Goal: Information Seeking & Learning: Learn about a topic

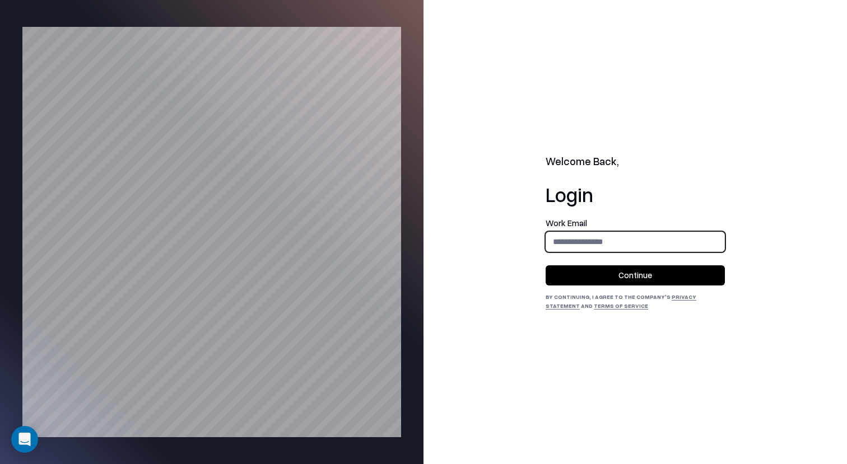
click at [656, 250] on input "email" at bounding box center [635, 241] width 178 height 21
click at [689, 197] on h1 "Login" at bounding box center [634, 194] width 179 height 22
click at [643, 237] on input "email" at bounding box center [635, 241] width 178 height 21
click at [651, 237] on input "email" at bounding box center [635, 241] width 178 height 21
type input "**********"
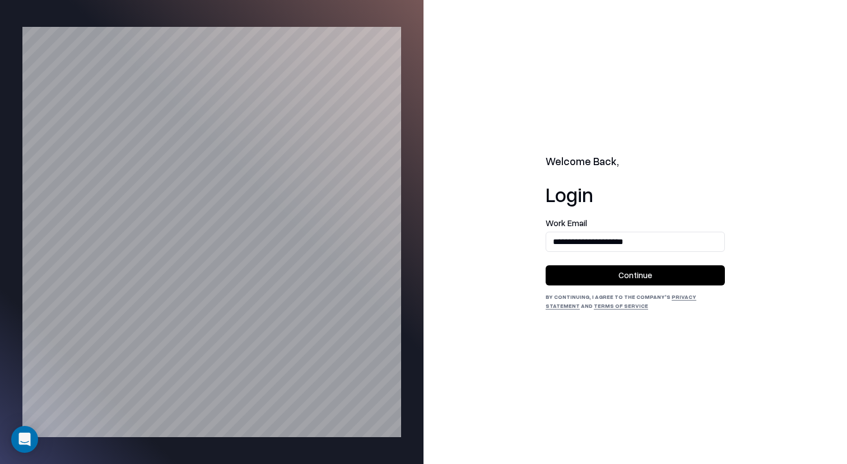
click at [657, 282] on button "Continue" at bounding box center [634, 275] width 179 height 20
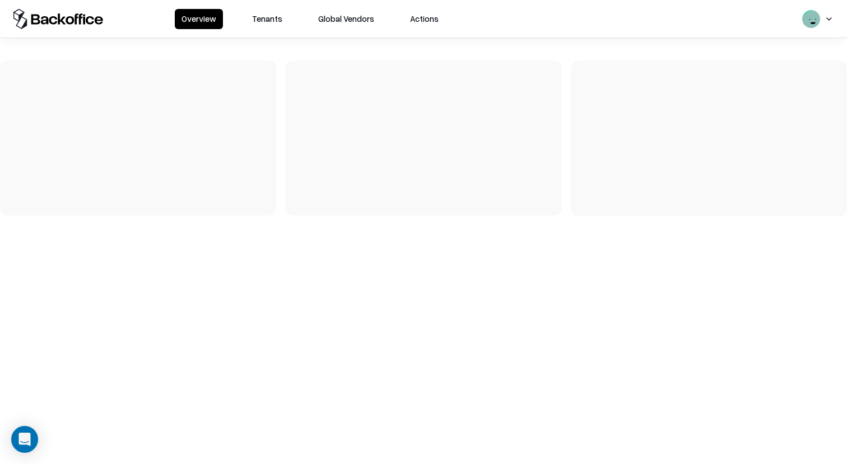
click at [255, 22] on button "Tenants" at bounding box center [267, 19] width 44 height 20
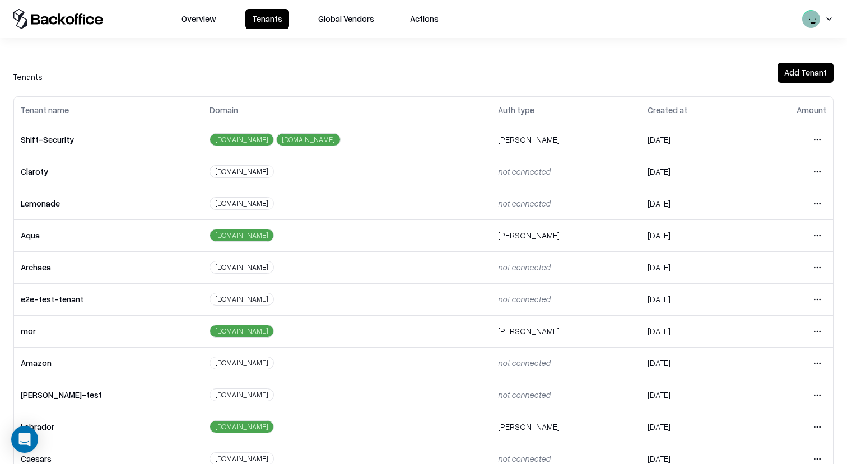
scroll to position [216, 0]
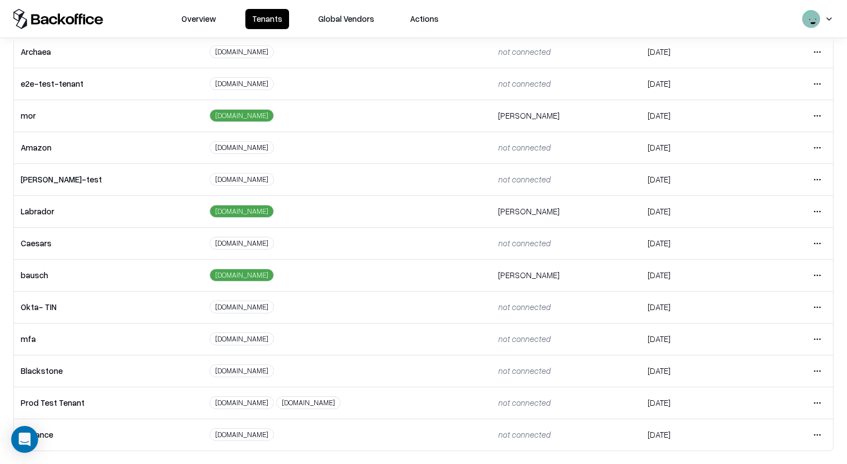
click at [811, 274] on html "Overview Tenants Global Vendors Actions Tenants Add Tenant Tenant name Domain A…" at bounding box center [423, 232] width 847 height 464
click at [730, 369] on div "Login to tenant" at bounding box center [769, 368] width 121 height 22
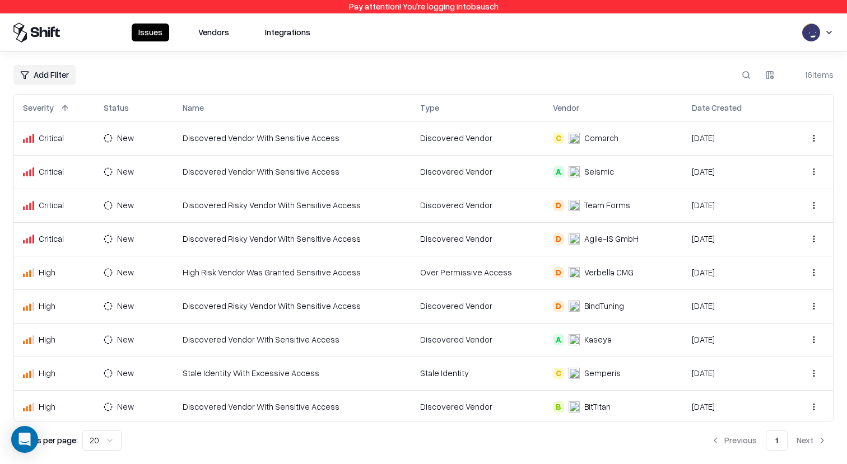
click at [220, 35] on button "Vendors" at bounding box center [214, 33] width 44 height 18
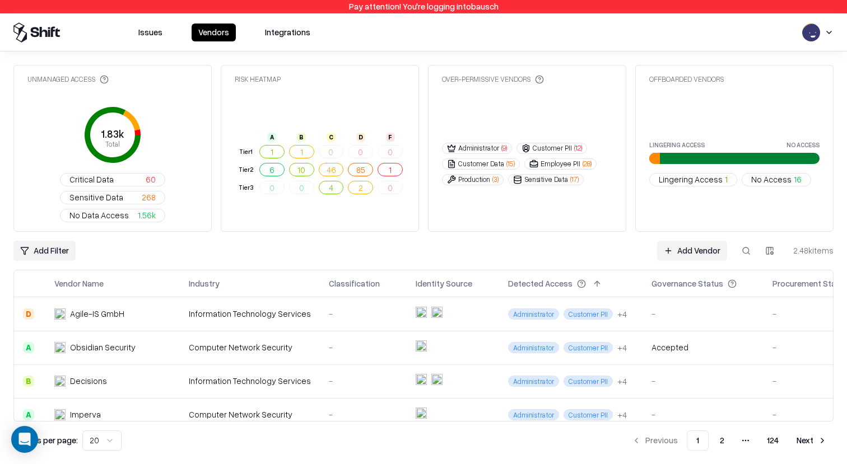
click at [371, 308] on div "-" at bounding box center [363, 314] width 69 height 12
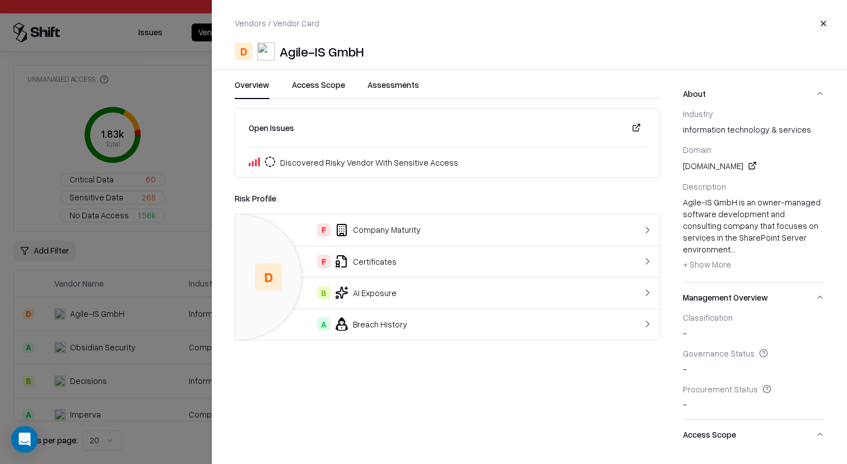
click at [386, 84] on button "Assessments" at bounding box center [393, 89] width 52 height 20
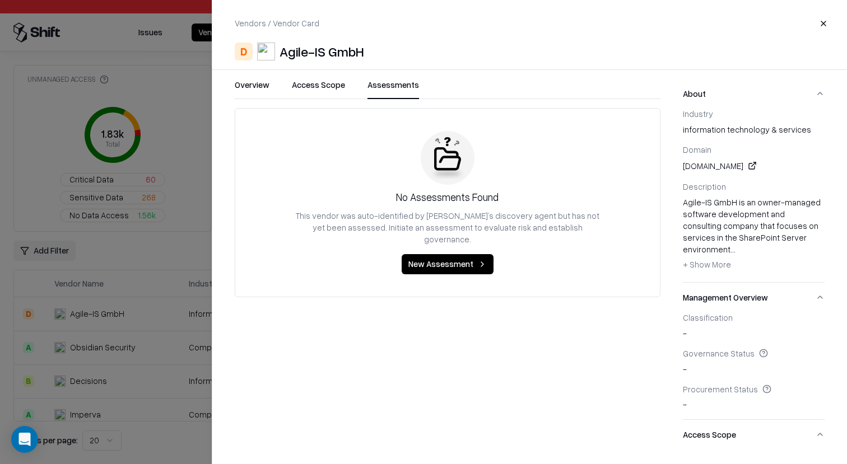
click at [823, 25] on button "Close" at bounding box center [823, 23] width 20 height 20
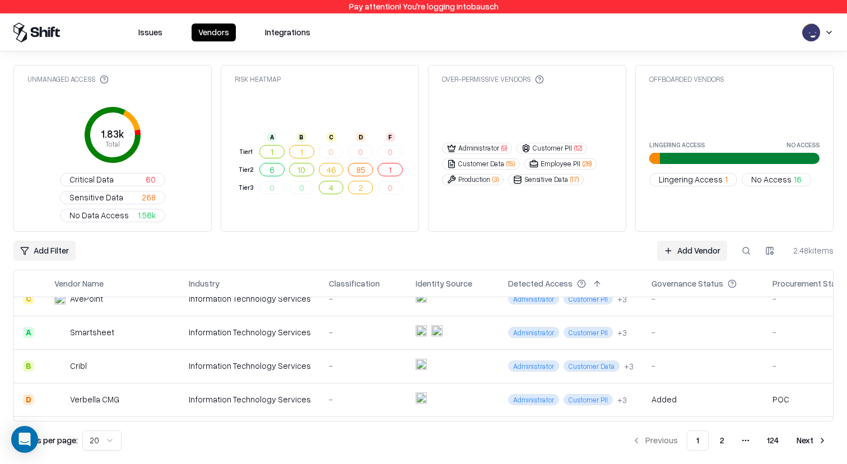
scroll to position [497, 0]
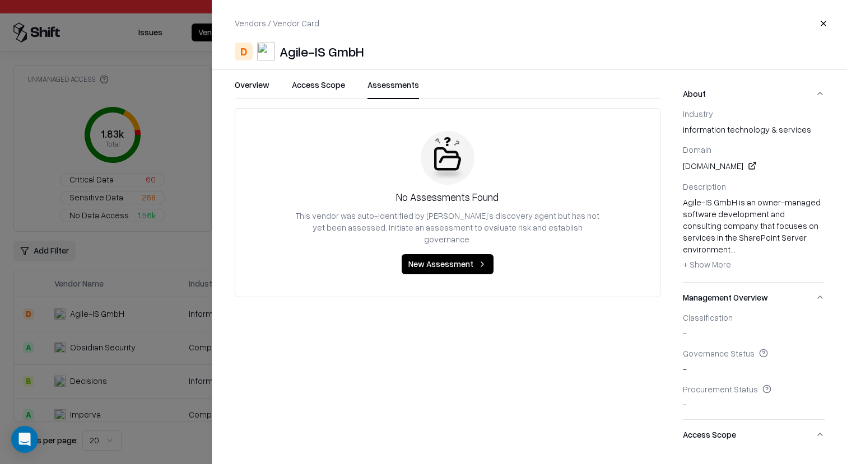
click at [384, 90] on button "Assessments" at bounding box center [393, 89] width 52 height 20
click at [166, 183] on div at bounding box center [423, 232] width 847 height 464
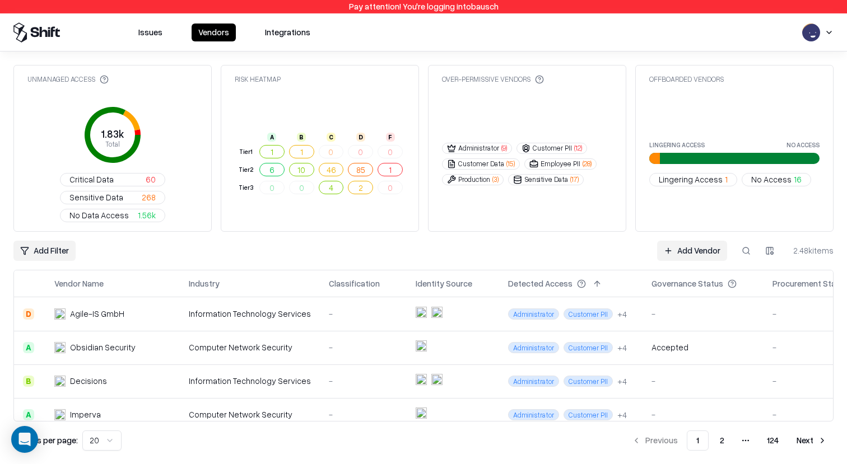
click at [749, 241] on button at bounding box center [746, 251] width 20 height 20
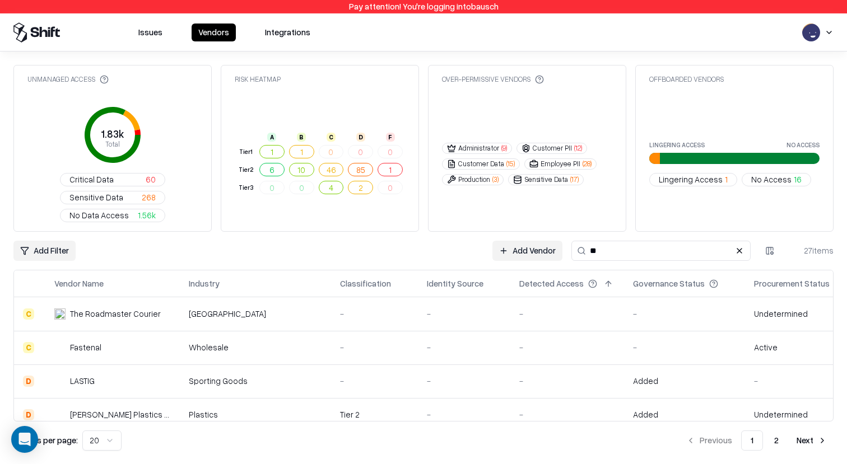
type input "***"
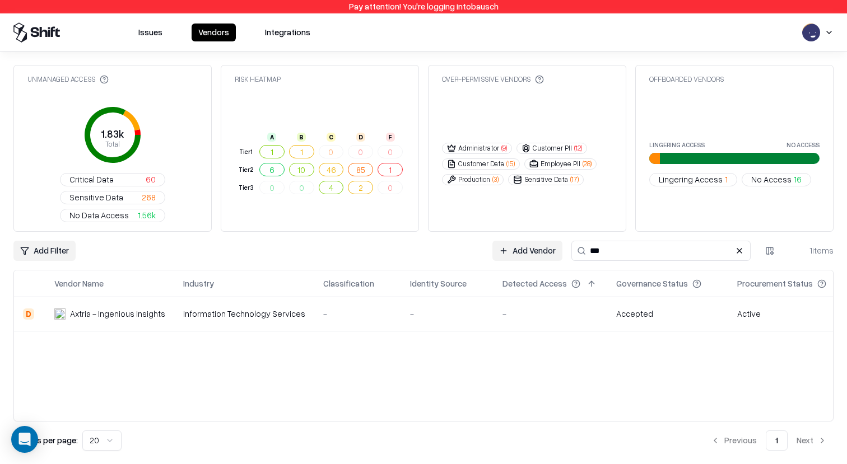
click at [650, 241] on input "***" at bounding box center [660, 251] width 179 height 20
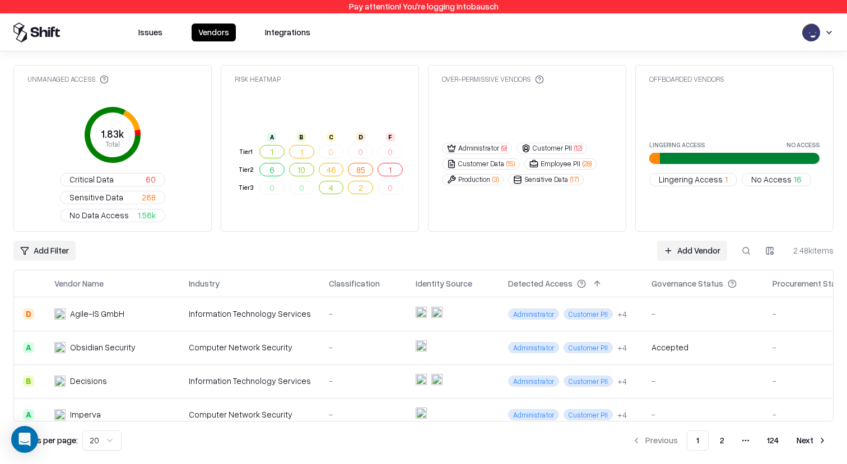
click at [751, 241] on button at bounding box center [746, 251] width 20 height 20
click at [648, 241] on input at bounding box center [660, 251] width 179 height 20
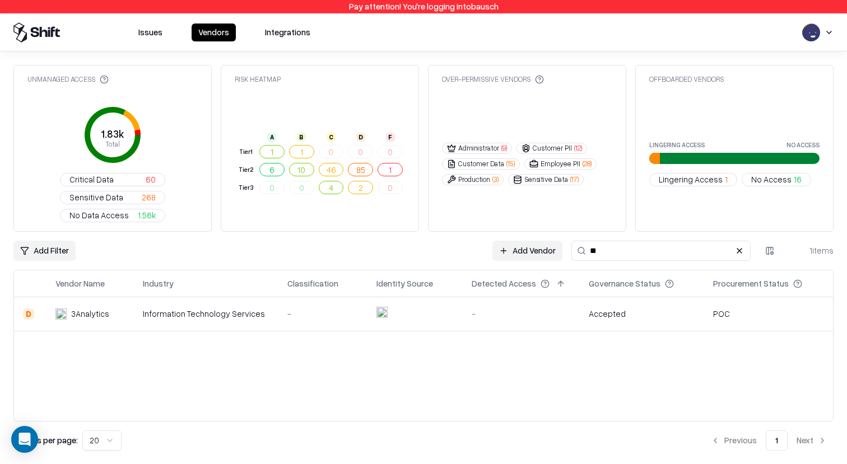
type input "**"
click at [148, 297] on td "Information Technology Services" at bounding box center [206, 314] width 144 height 34
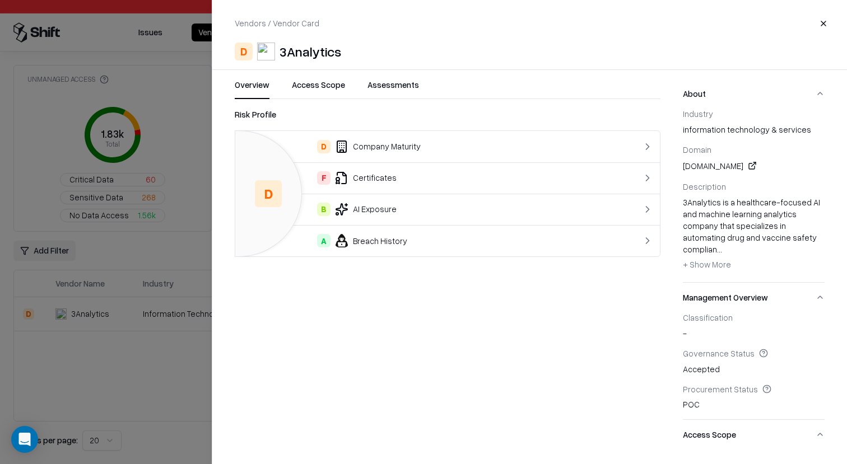
click at [391, 81] on button "Assessments" at bounding box center [393, 89] width 52 height 20
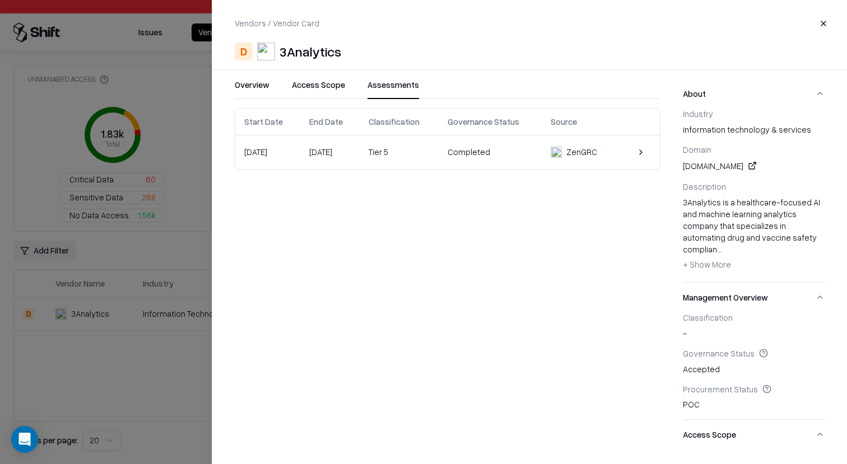
click at [387, 146] on div "Tier 5" at bounding box center [398, 152] width 61 height 12
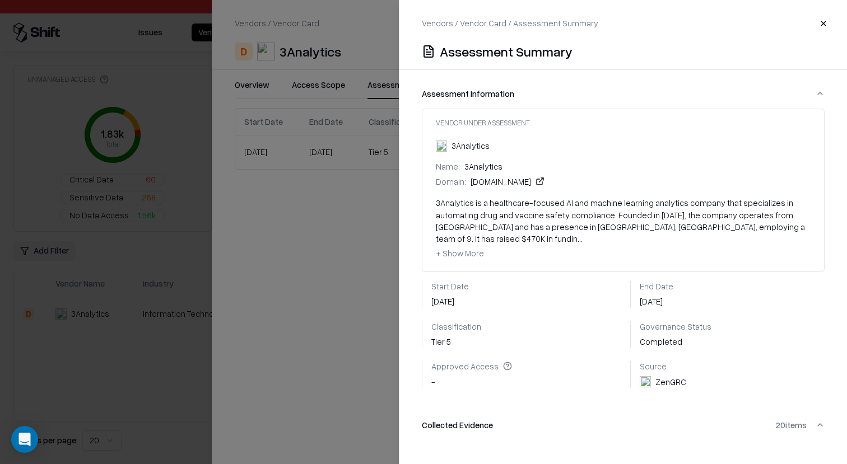
click at [379, 286] on div at bounding box center [423, 232] width 847 height 464
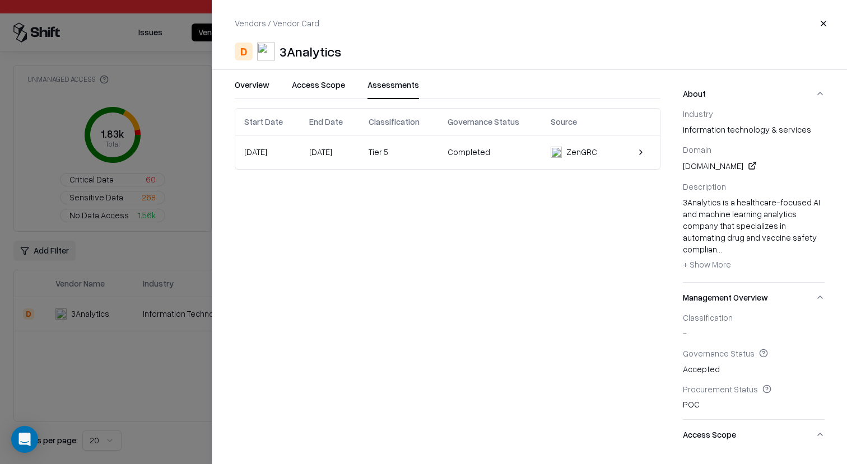
click at [359, 164] on td "[DATE]" at bounding box center [329, 153] width 59 height 34
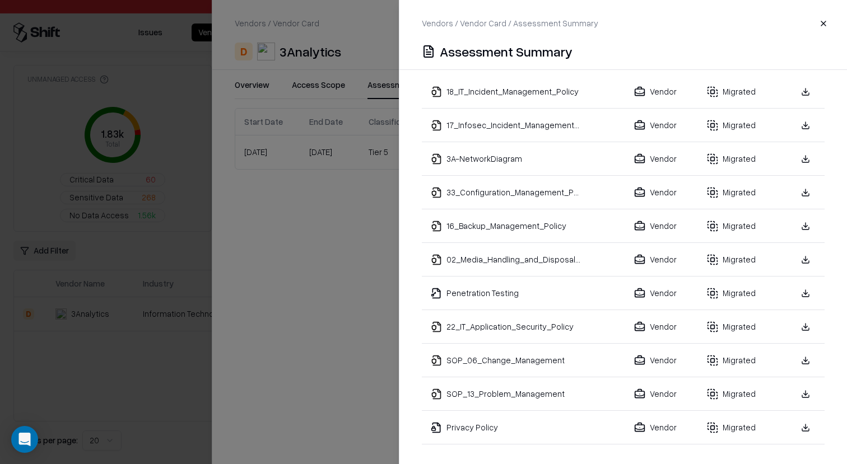
scroll to position [697, 0]
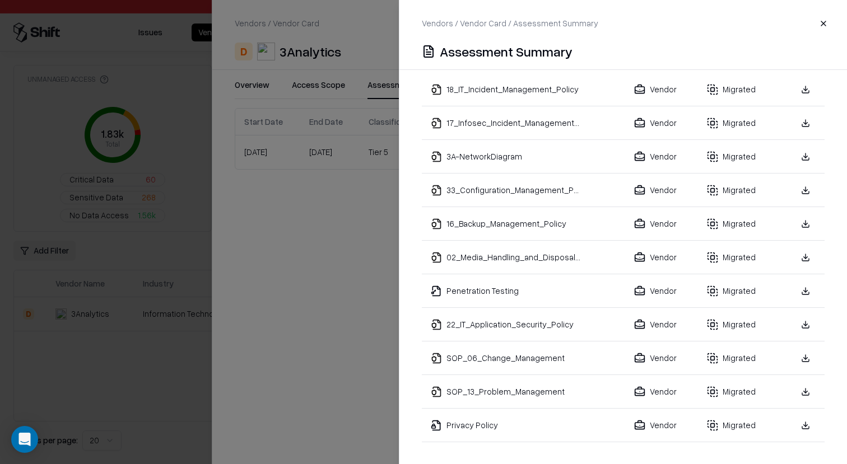
click at [730, 151] on div "Migrated" at bounding box center [738, 157] width 63 height 12
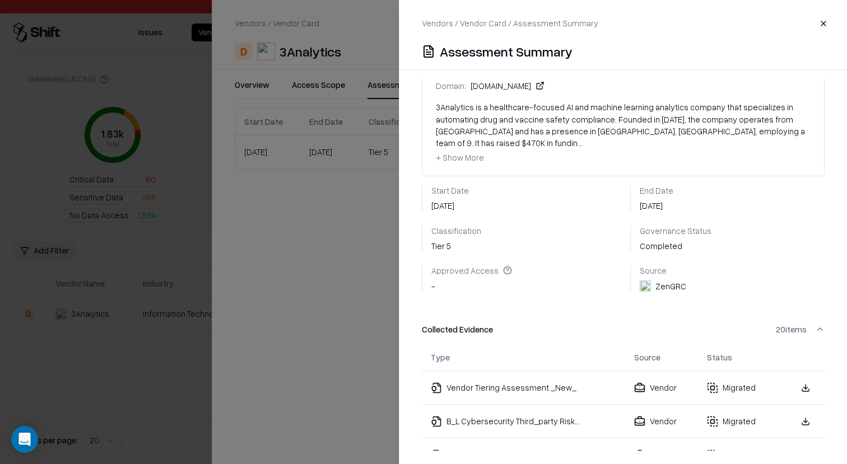
scroll to position [0, 0]
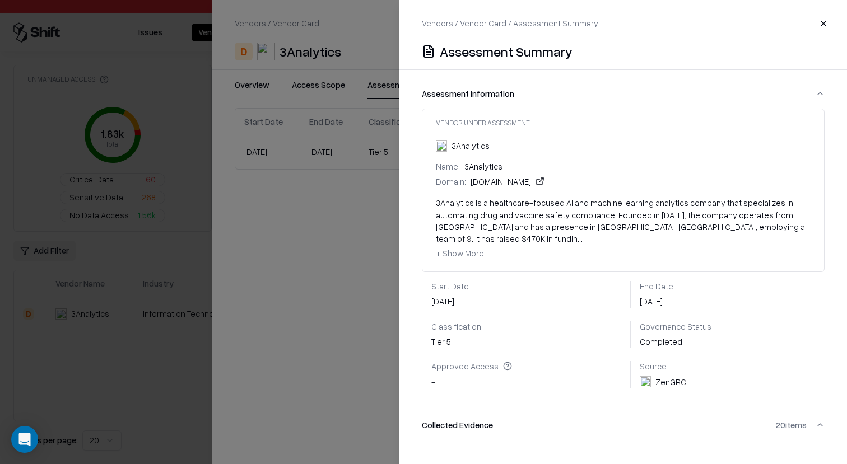
click at [468, 248] on span "+ Show More" at bounding box center [460, 253] width 48 height 10
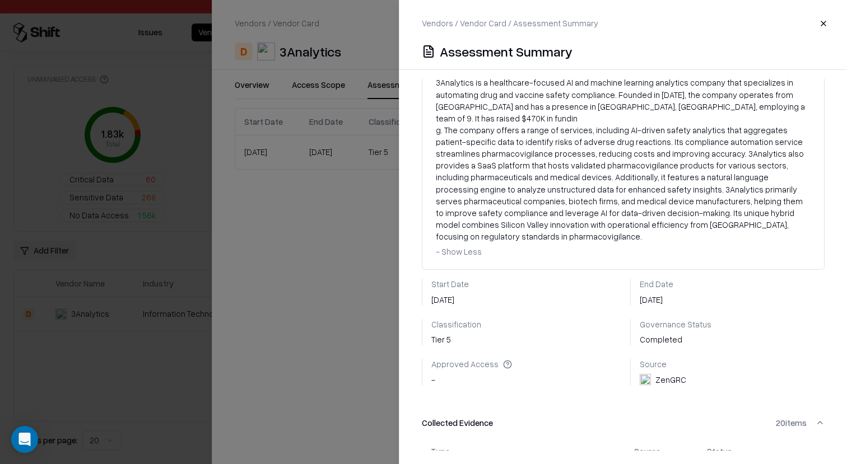
scroll to position [144, 0]
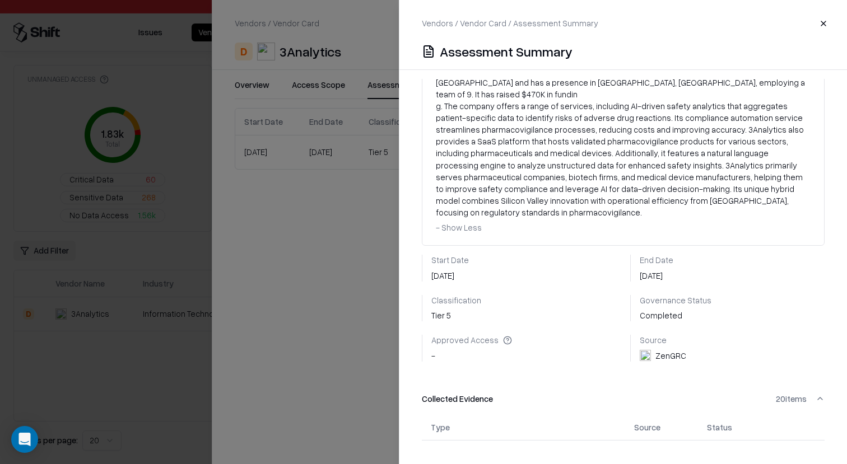
click at [465, 222] on span "- Show Less" at bounding box center [459, 227] width 46 height 10
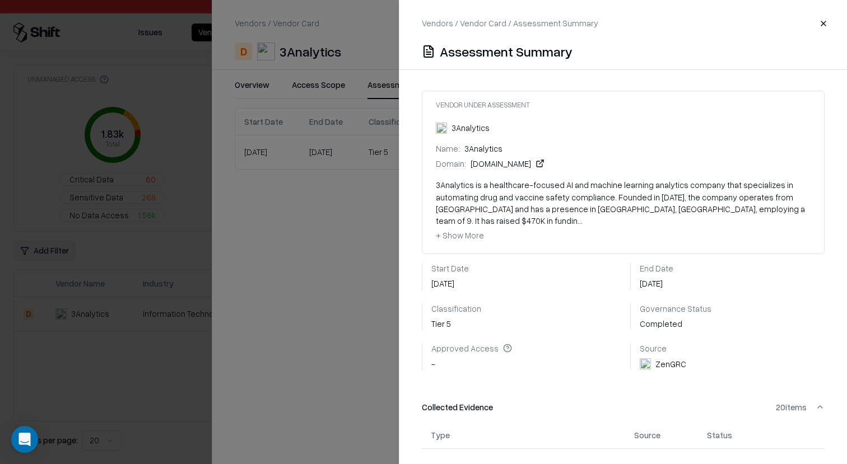
scroll to position [0, 0]
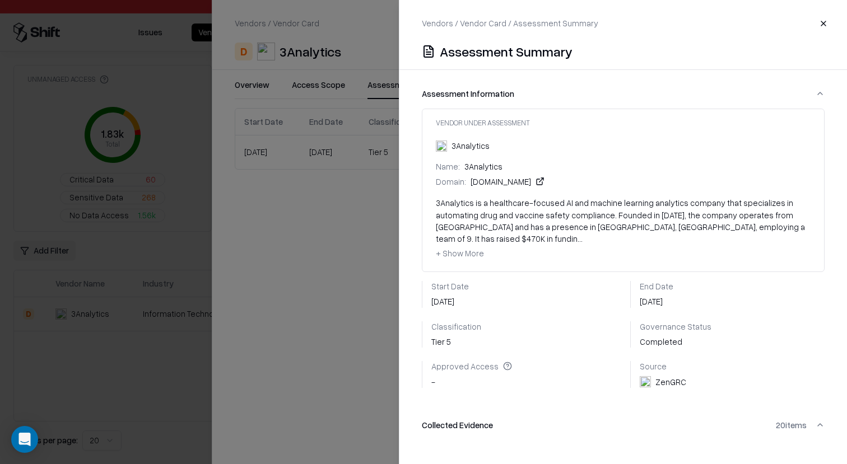
click at [353, 227] on div at bounding box center [423, 232] width 847 height 464
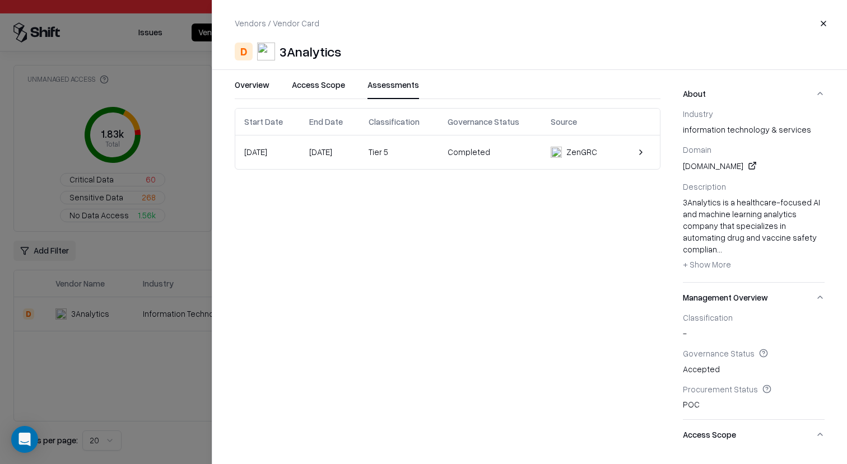
click at [324, 86] on button "Access Scope" at bounding box center [318, 89] width 53 height 20
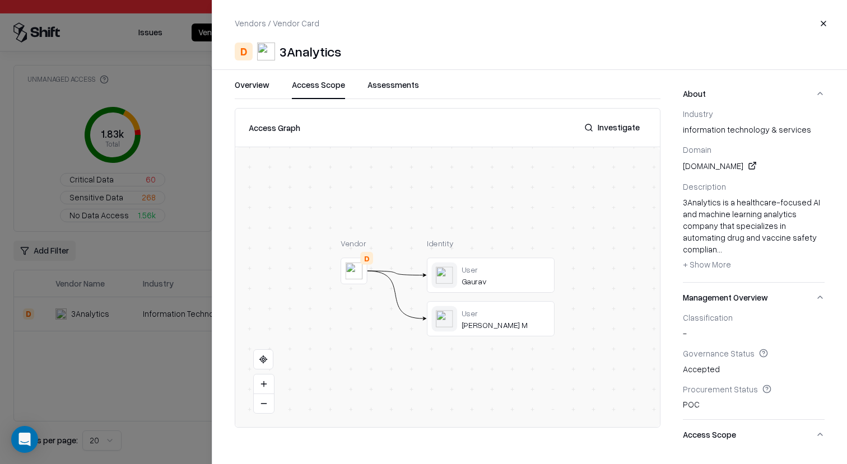
click at [0, 0] on button at bounding box center [0, 0] width 0 height 0
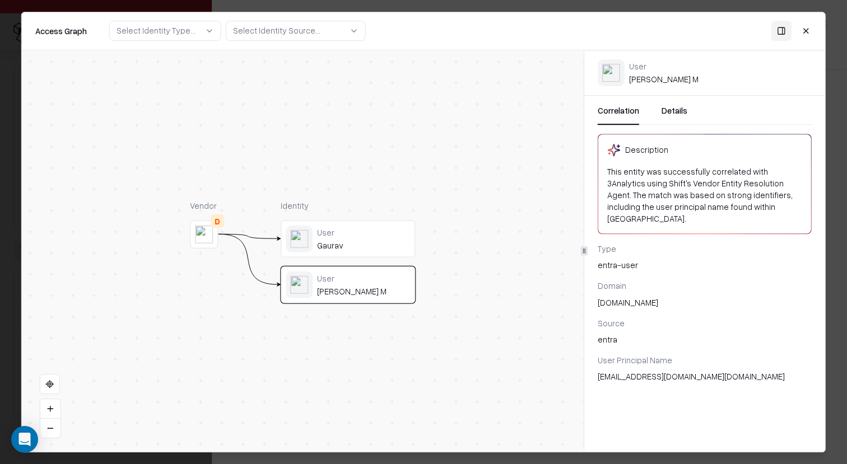
click at [801, 28] on button "Close" at bounding box center [806, 31] width 20 height 20
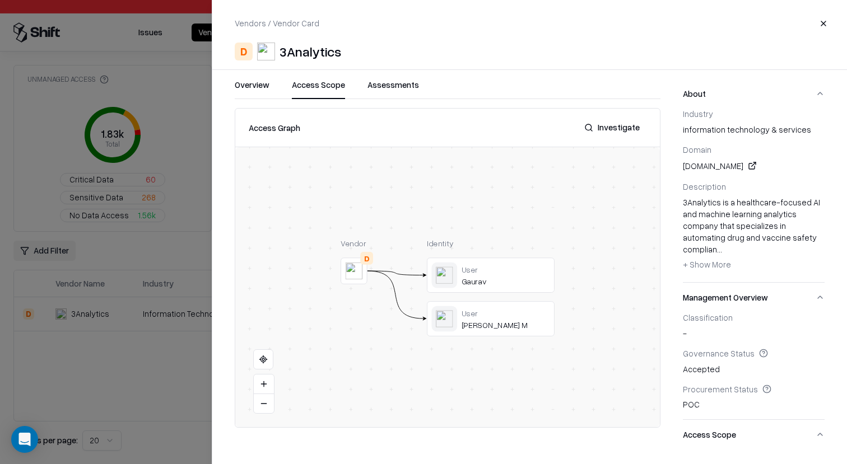
click at [0, 0] on button at bounding box center [0, 0] width 0 height 0
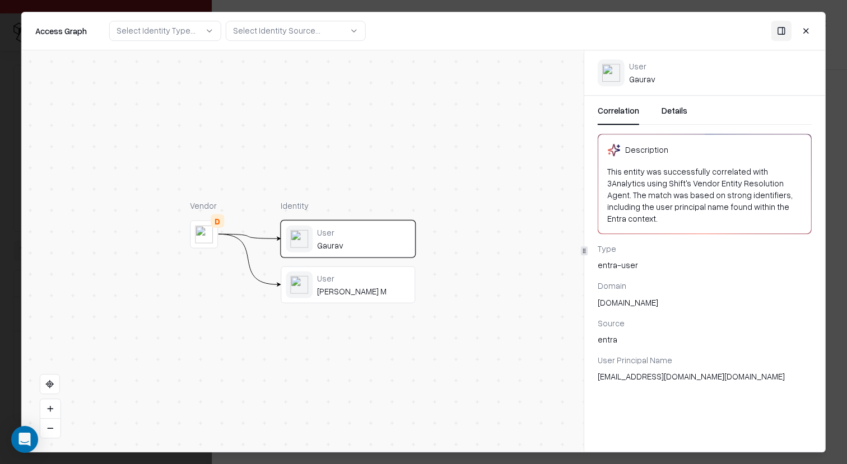
click at [352, 271] on div "User [PERSON_NAME] M" at bounding box center [348, 284] width 124 height 27
click at [356, 232] on div "User" at bounding box center [363, 232] width 93 height 10
click at [379, 261] on div "User Gaurav User [PERSON_NAME] M" at bounding box center [348, 261] width 134 height 83
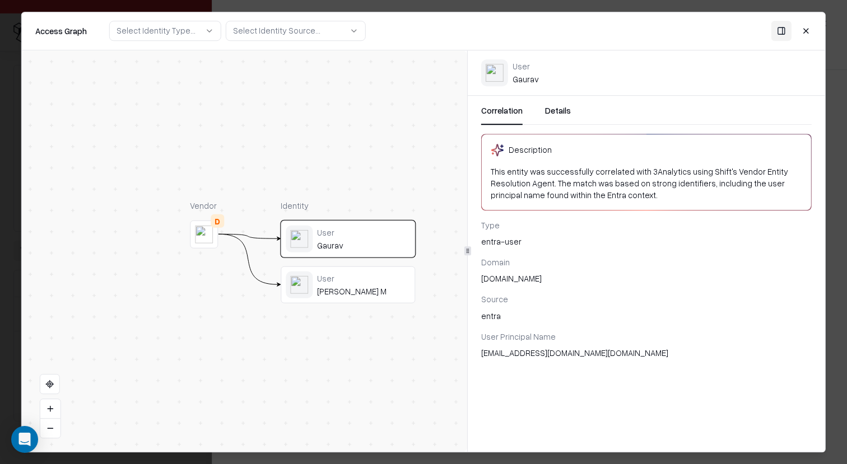
click at [465, 254] on icon at bounding box center [467, 251] width 6 height 6
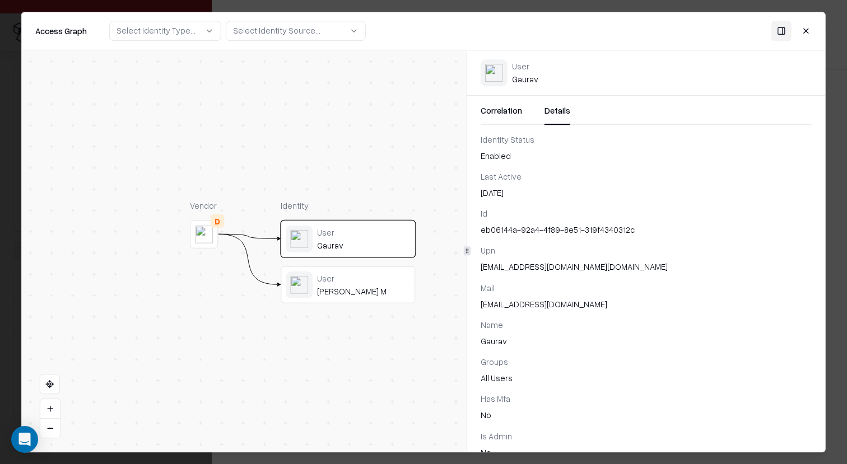
click at [556, 113] on button "Details" at bounding box center [557, 115] width 26 height 20
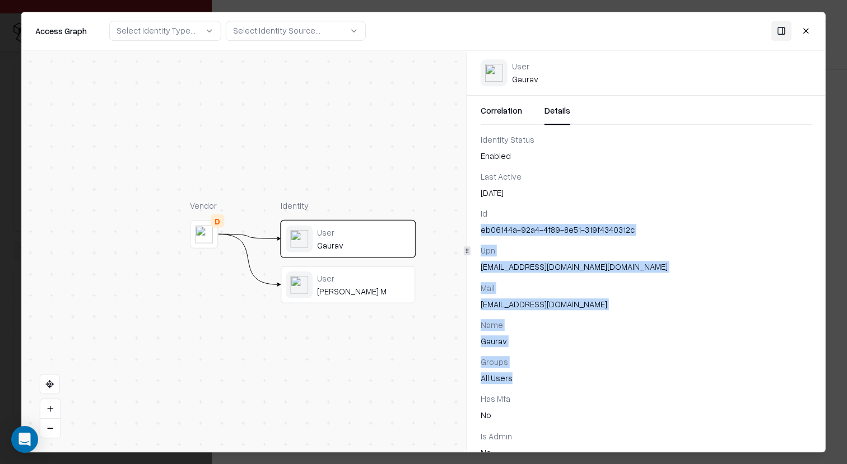
drag, startPoint x: 520, startPoint y: 377, endPoint x: 533, endPoint y: 219, distance: 159.0
click at [533, 219] on div "Id eb06144a-92a4-4f89-8e51-319f4340312c Upn [EMAIL_ADDRESS][DOMAIN_NAME][DOMAIN…" at bounding box center [646, 407] width 358 height 399
click at [533, 219] on div "Id" at bounding box center [645, 214] width 331 height 12
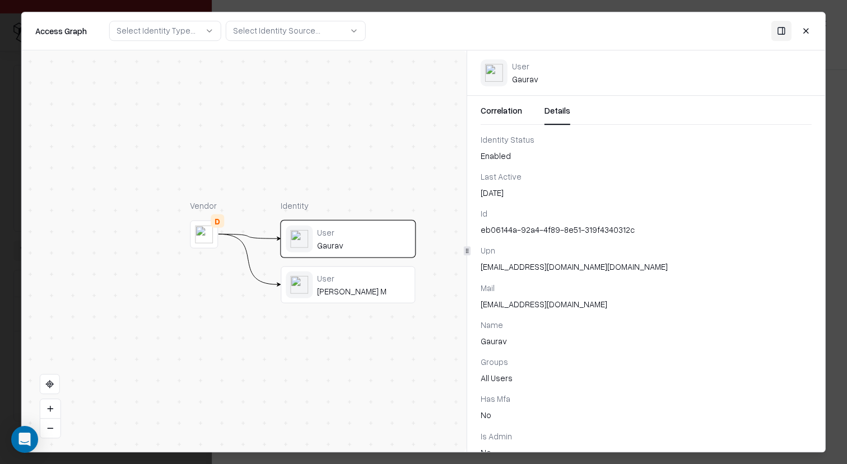
click at [550, 155] on div "Enabled" at bounding box center [645, 156] width 331 height 12
click at [803, 34] on button "Close" at bounding box center [806, 31] width 20 height 20
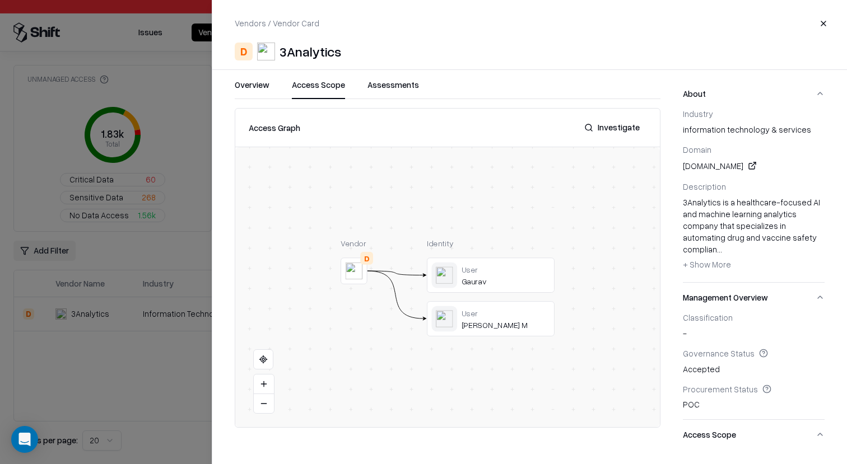
click at [85, 371] on div at bounding box center [423, 232] width 847 height 464
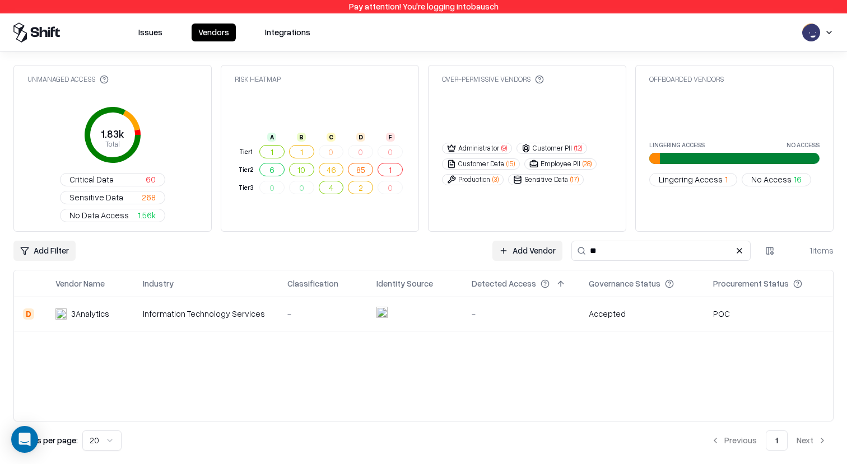
click at [363, 163] on button "85" at bounding box center [360, 169] width 25 height 13
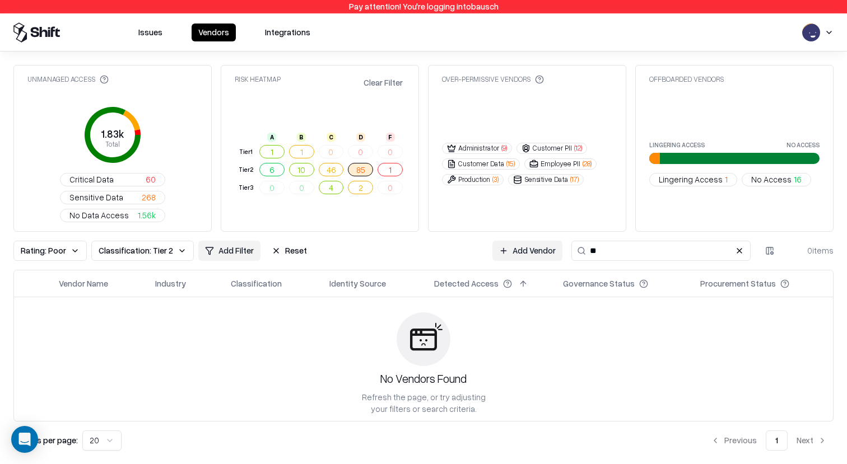
click at [281, 241] on button "Reset" at bounding box center [289, 251] width 49 height 20
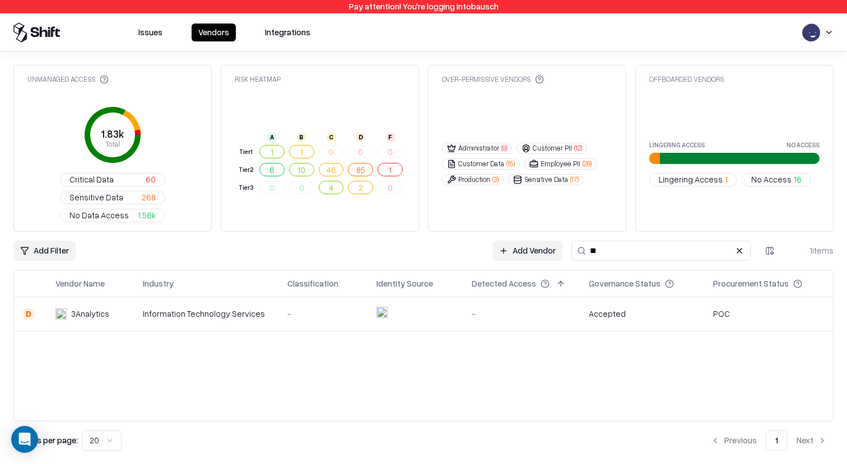
click at [730, 241] on input "**" at bounding box center [660, 251] width 179 height 20
click at [737, 244] on button at bounding box center [738, 250] width 13 height 13
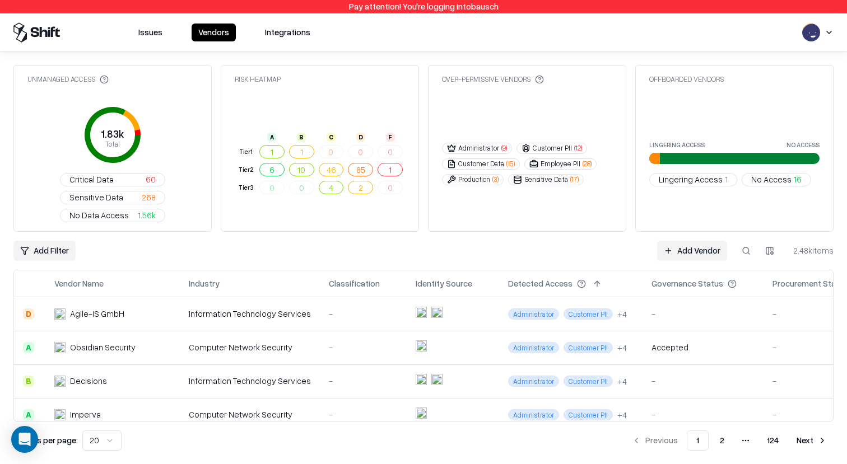
click at [359, 163] on button "85" at bounding box center [360, 169] width 25 height 13
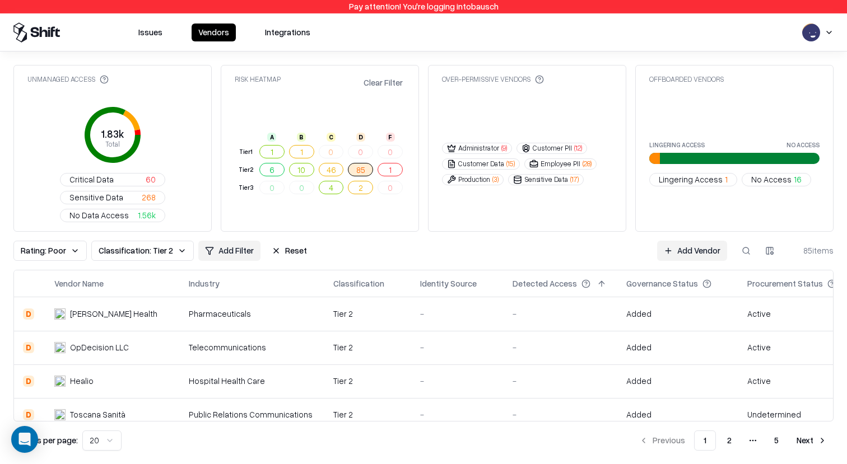
click at [156, 209] on span "1.56k" at bounding box center [147, 215] width 18 height 12
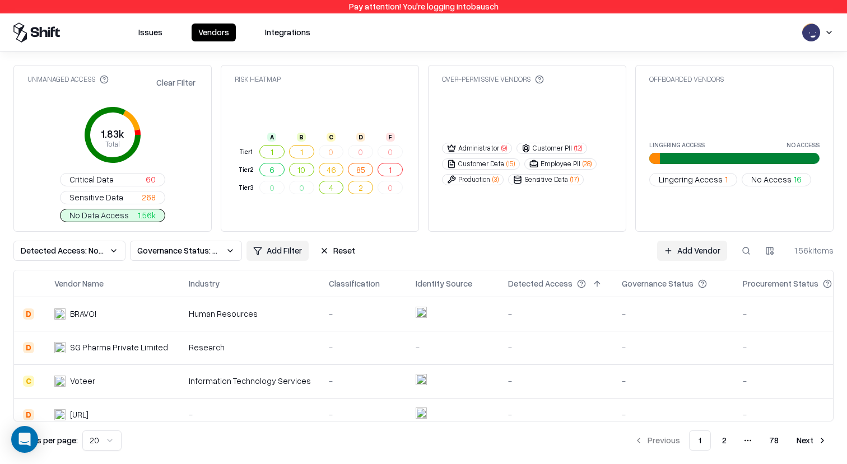
click at [162, 191] on button "Sensitive Data 268" at bounding box center [112, 197] width 105 height 13
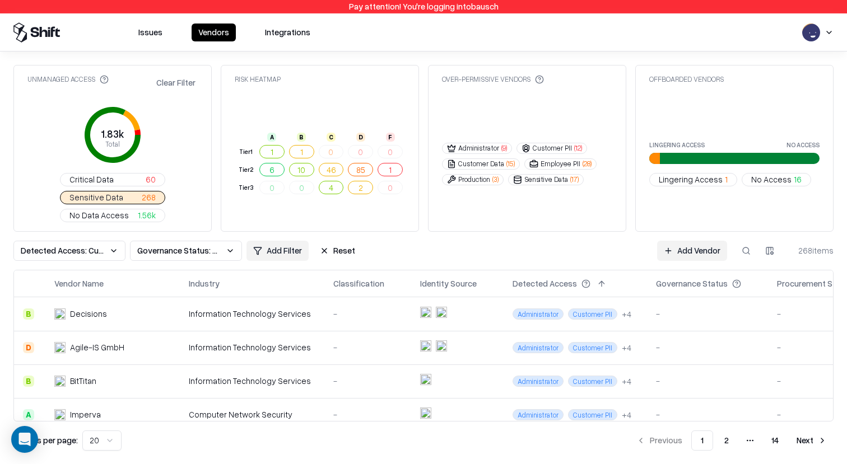
click at [160, 173] on button "Critical Data 60" at bounding box center [112, 179] width 105 height 13
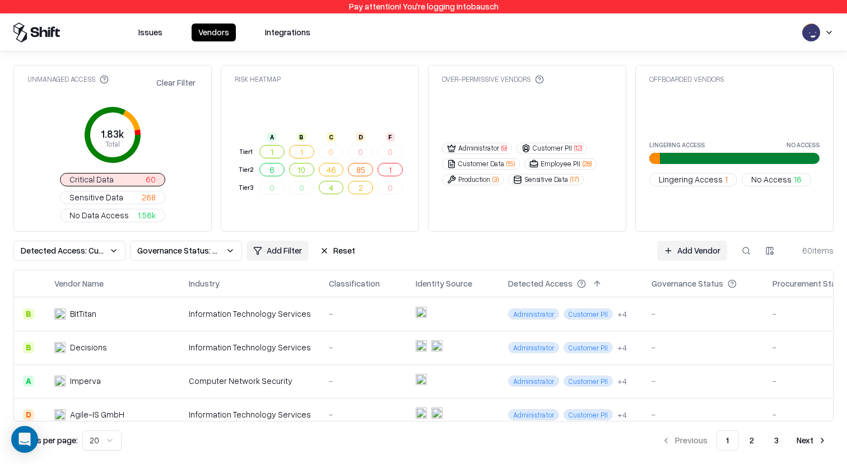
click at [572, 143] on button "Customer PII ( 12 )" at bounding box center [551, 148] width 71 height 11
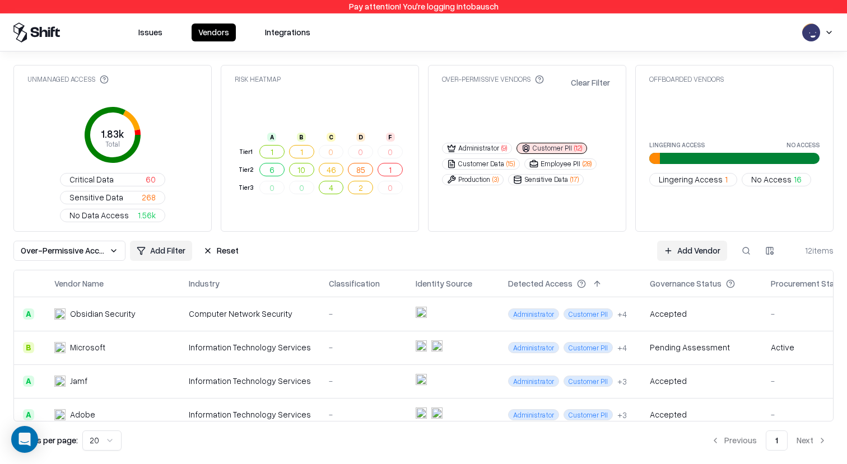
click at [765, 174] on span "No Access" at bounding box center [771, 180] width 40 height 12
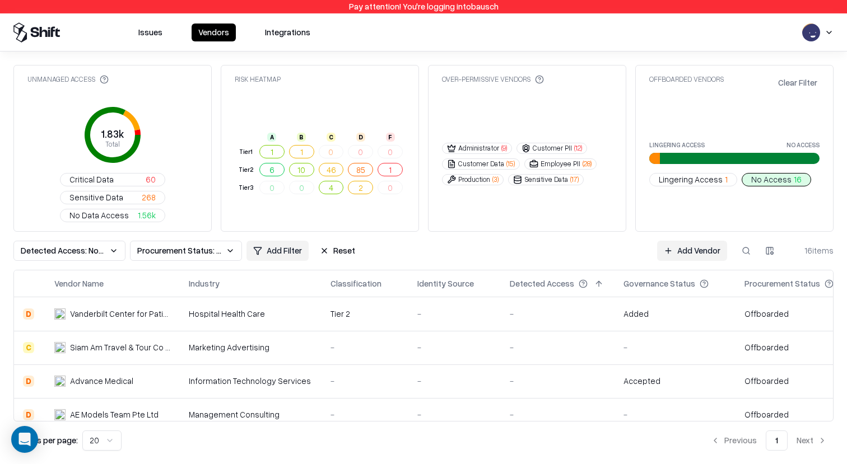
click at [704, 174] on span "Lingering Access" at bounding box center [691, 180] width 64 height 12
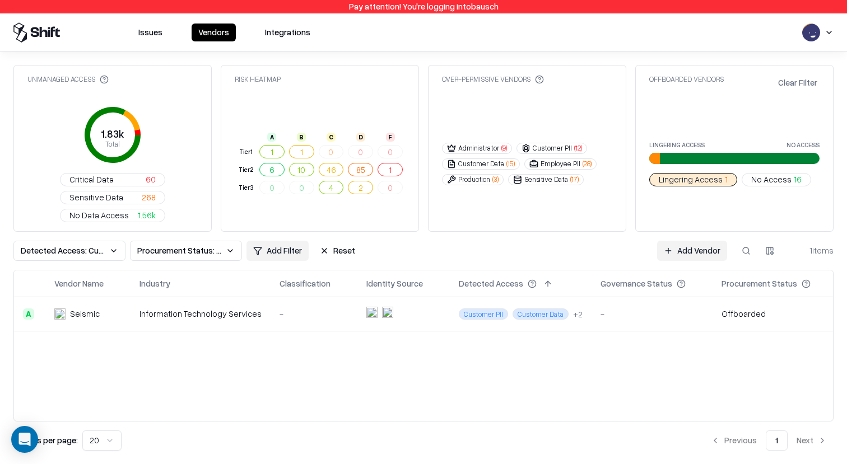
click at [744, 241] on button at bounding box center [746, 251] width 20 height 20
click at [766, 202] on html "Pay attention! You're logging into bausch Issues Vendors Integrations Unmanaged…" at bounding box center [423, 232] width 847 height 464
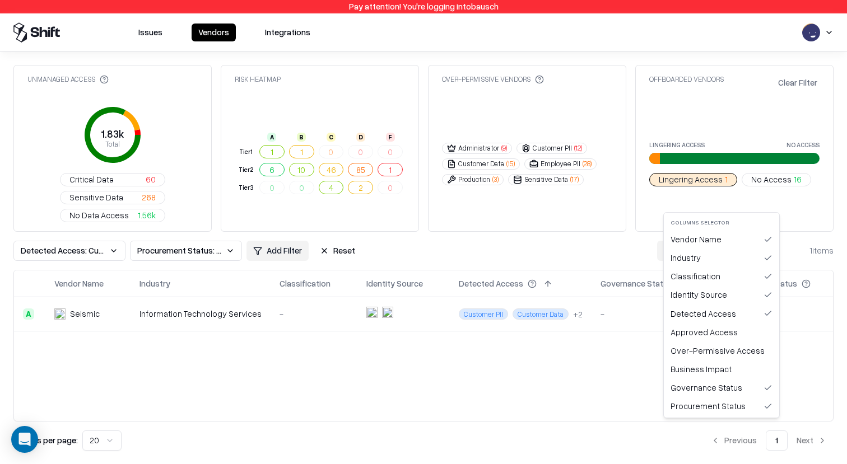
click at [598, 310] on html "Pay attention! You're logging into bausch Issues Vendors Integrations Unmanaged…" at bounding box center [423, 232] width 847 height 464
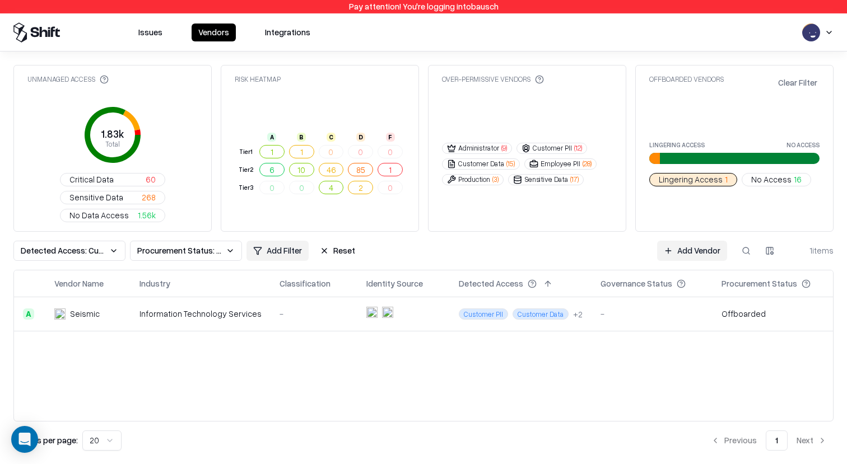
click at [742, 241] on button at bounding box center [746, 251] width 20 height 20
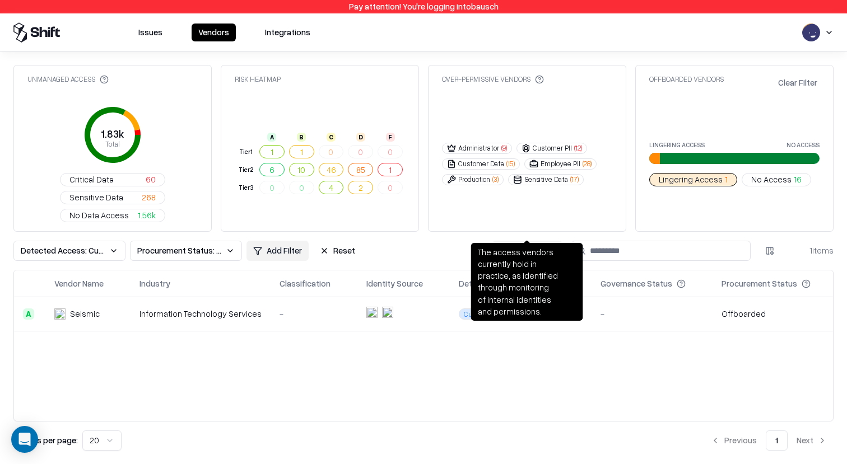
click at [501, 363] on div "Vendor Name Industry Classification Identity Source Detected Access Governance …" at bounding box center [423, 346] width 820 height 152
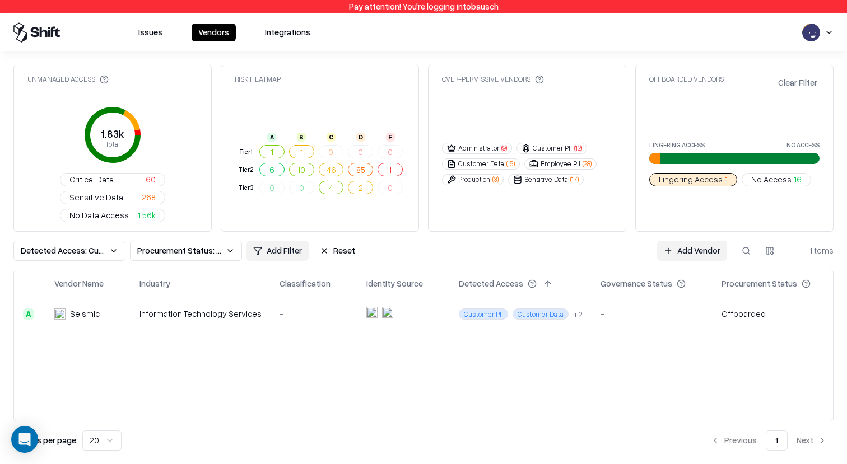
click at [313, 297] on td "-" at bounding box center [313, 314] width 87 height 34
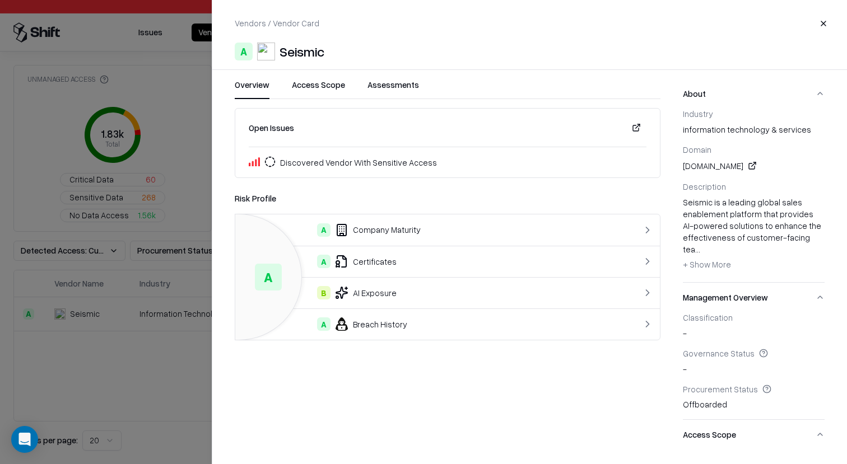
click at [377, 86] on button "Assessments" at bounding box center [393, 89] width 52 height 20
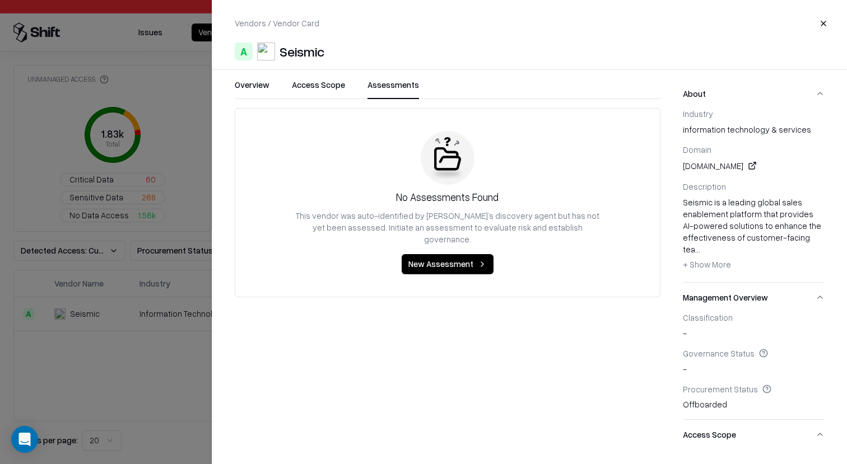
click at [328, 88] on button "Access Scope" at bounding box center [318, 89] width 53 height 20
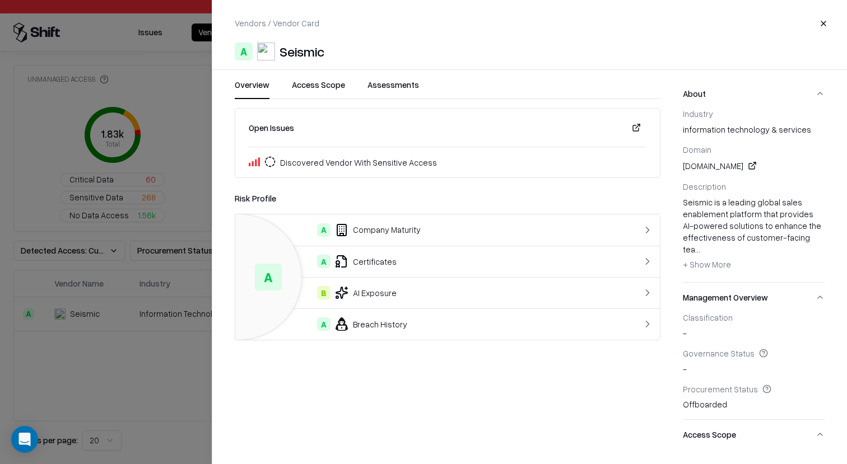
click at [255, 87] on button "Overview" at bounding box center [252, 89] width 35 height 20
click at [384, 82] on button "Assessments" at bounding box center [393, 89] width 52 height 20
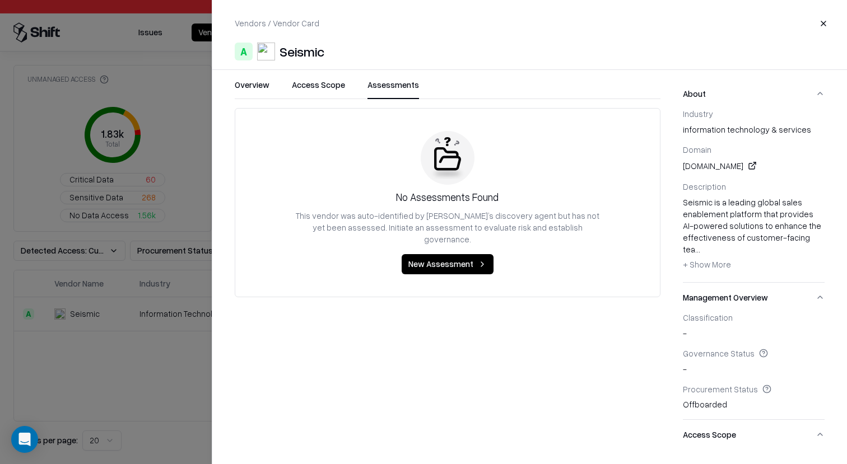
click at [155, 263] on div at bounding box center [423, 232] width 847 height 464
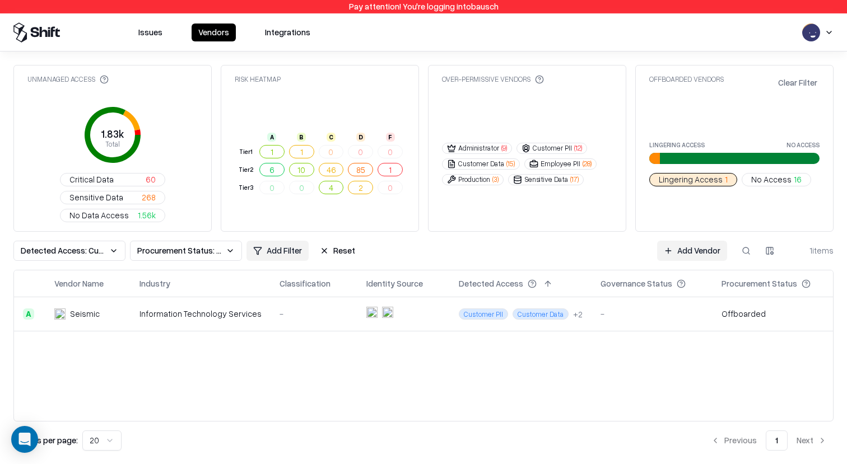
click at [196, 308] on div "Information Technology Services" at bounding box center [200, 314] width 122 height 12
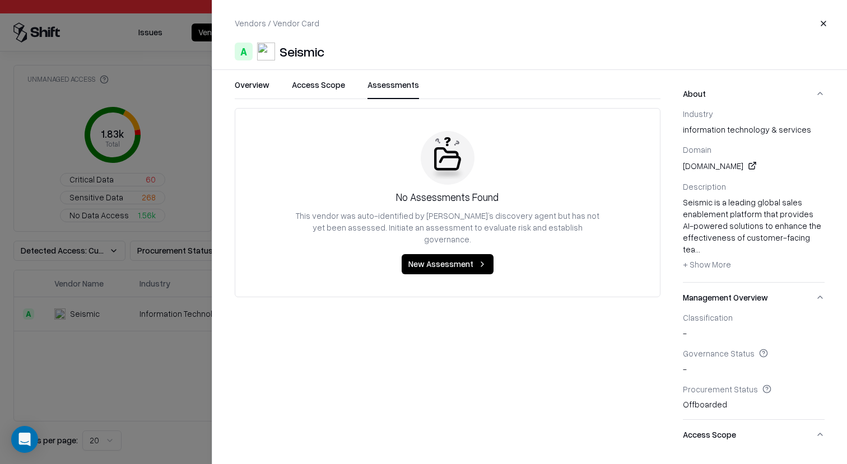
click at [390, 84] on button "Assessments" at bounding box center [393, 89] width 52 height 20
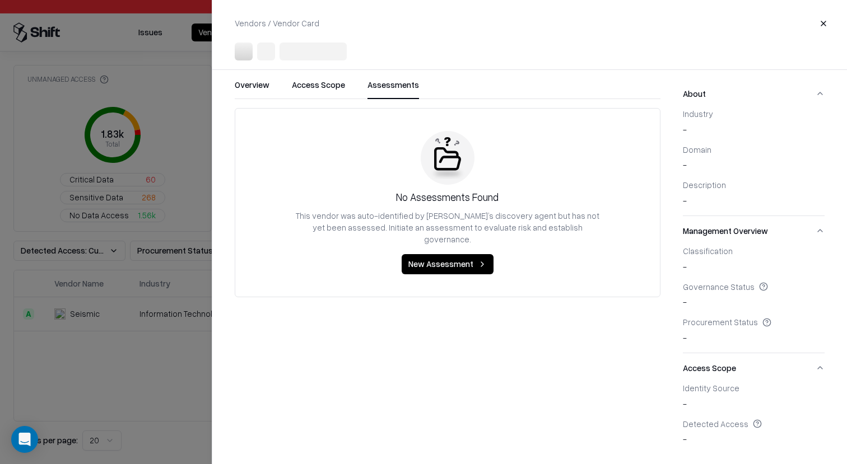
click at [130, 310] on div at bounding box center [423, 232] width 847 height 464
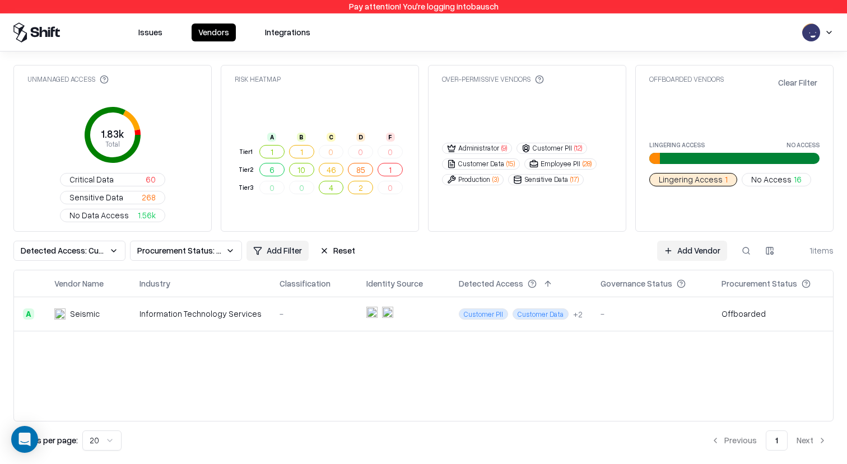
click at [147, 32] on button "Issues" at bounding box center [151, 33] width 38 height 18
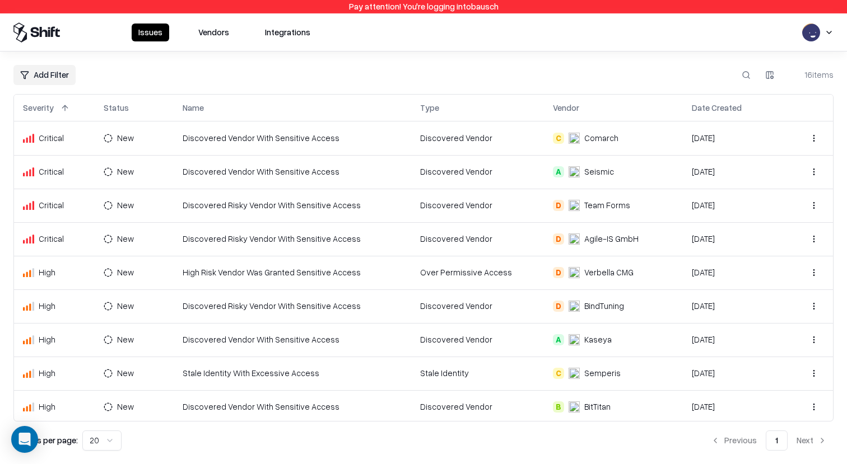
click at [219, 32] on button "Vendors" at bounding box center [214, 33] width 44 height 18
